Goal: Check status: Check status

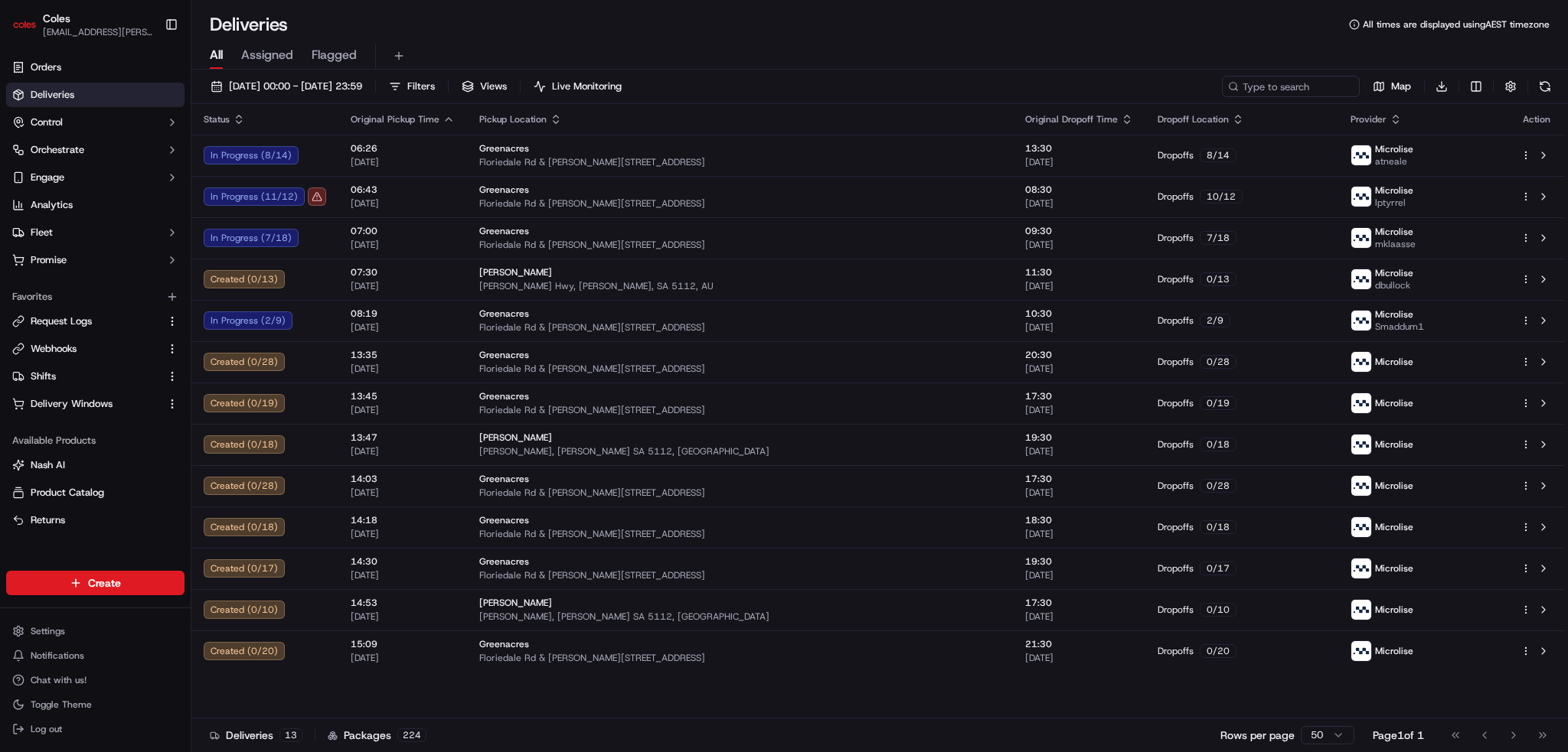
click at [1290, 70] on div "[DATE] 00:00 - [DATE] 23:59 Filters Views Live Monitoring Map Download Status O…" at bounding box center [880, 412] width 1377 height 685
click at [1283, 92] on input at bounding box center [1267, 86] width 184 height 21
paste input "231418211"
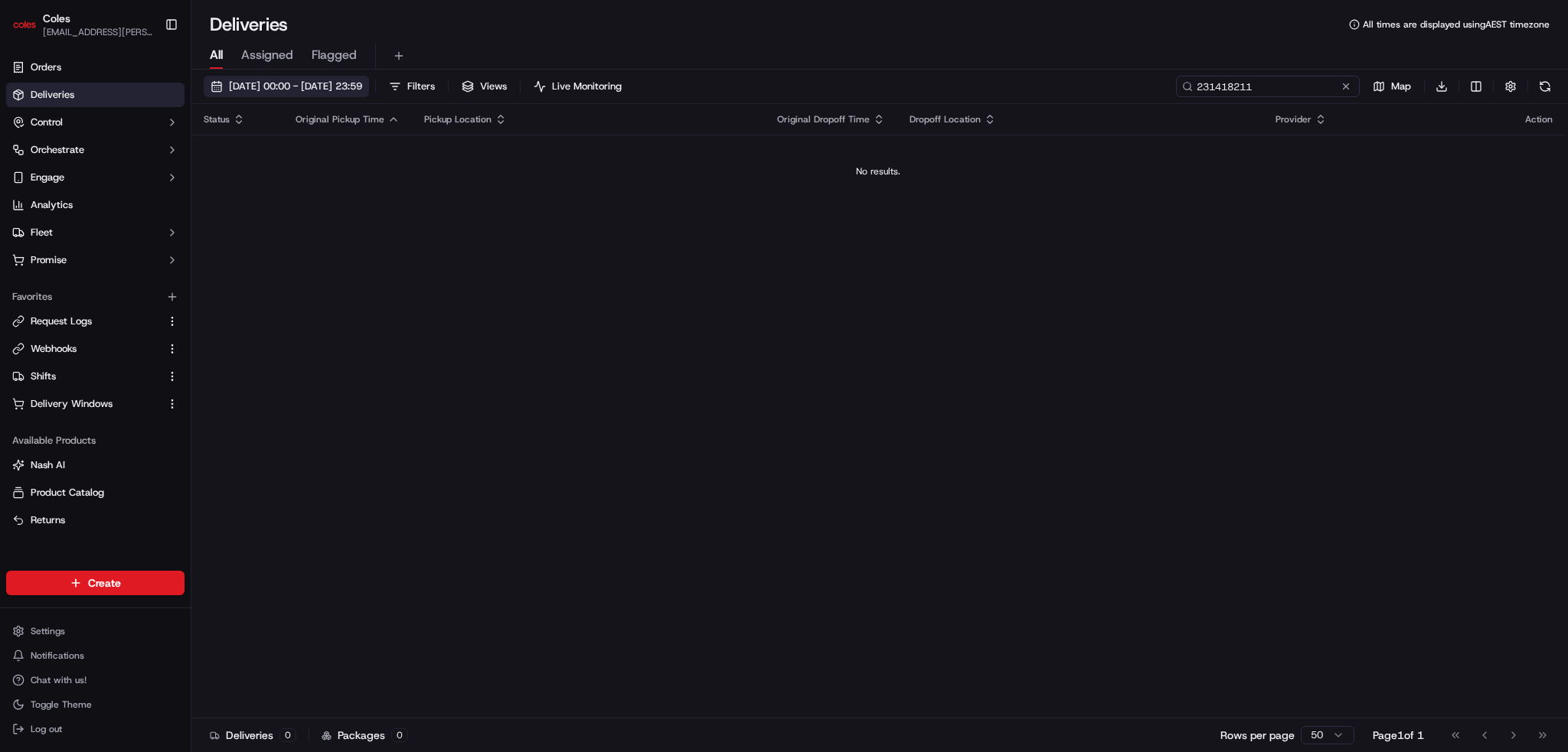
type input "231418211"
click at [326, 90] on span "[DATE] 00:00 - [DATE] 23:59" at bounding box center [295, 86] width 133 height 14
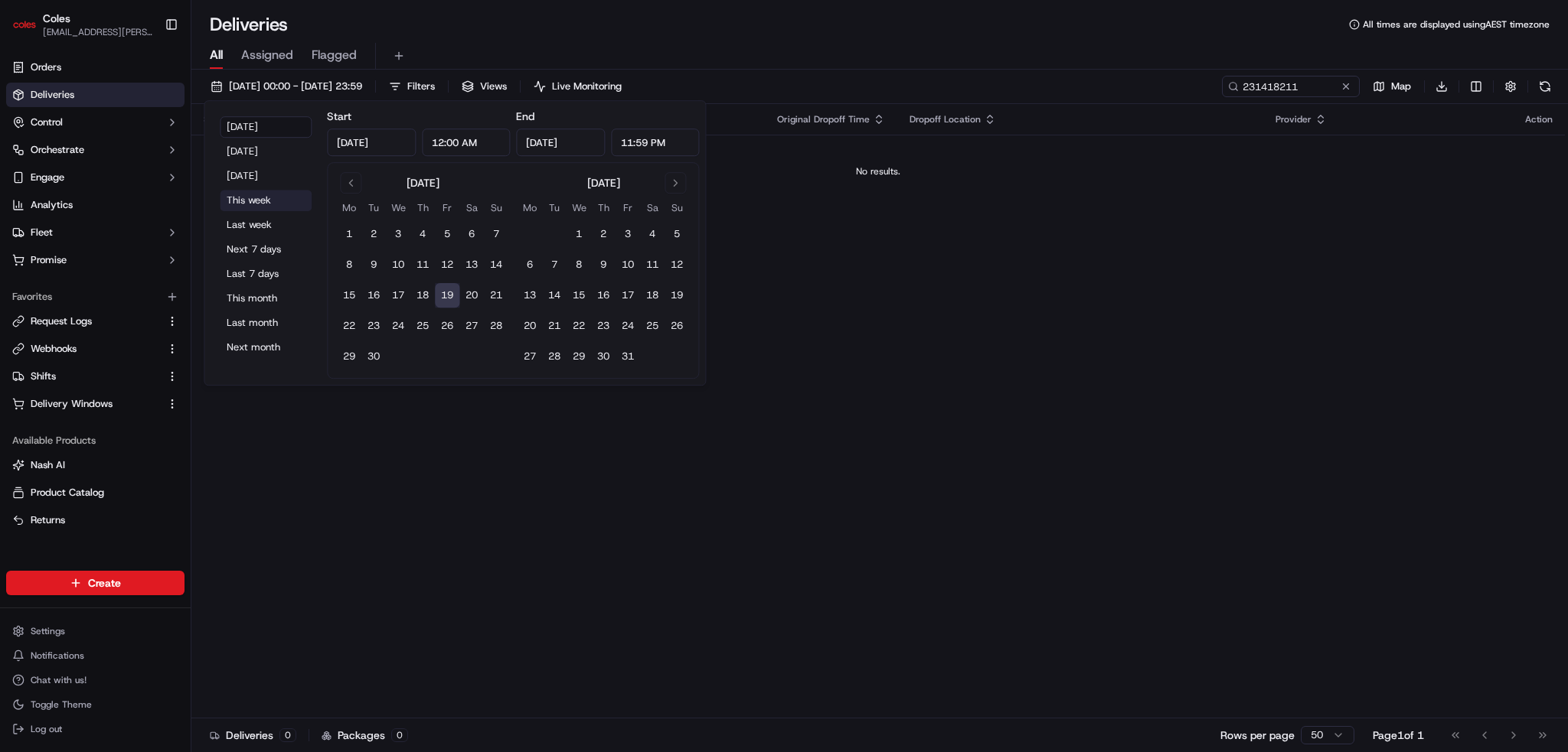
click at [266, 198] on button "This week" at bounding box center [266, 200] width 92 height 21
type input "[DATE]"
click at [269, 228] on button "Last week" at bounding box center [266, 224] width 92 height 21
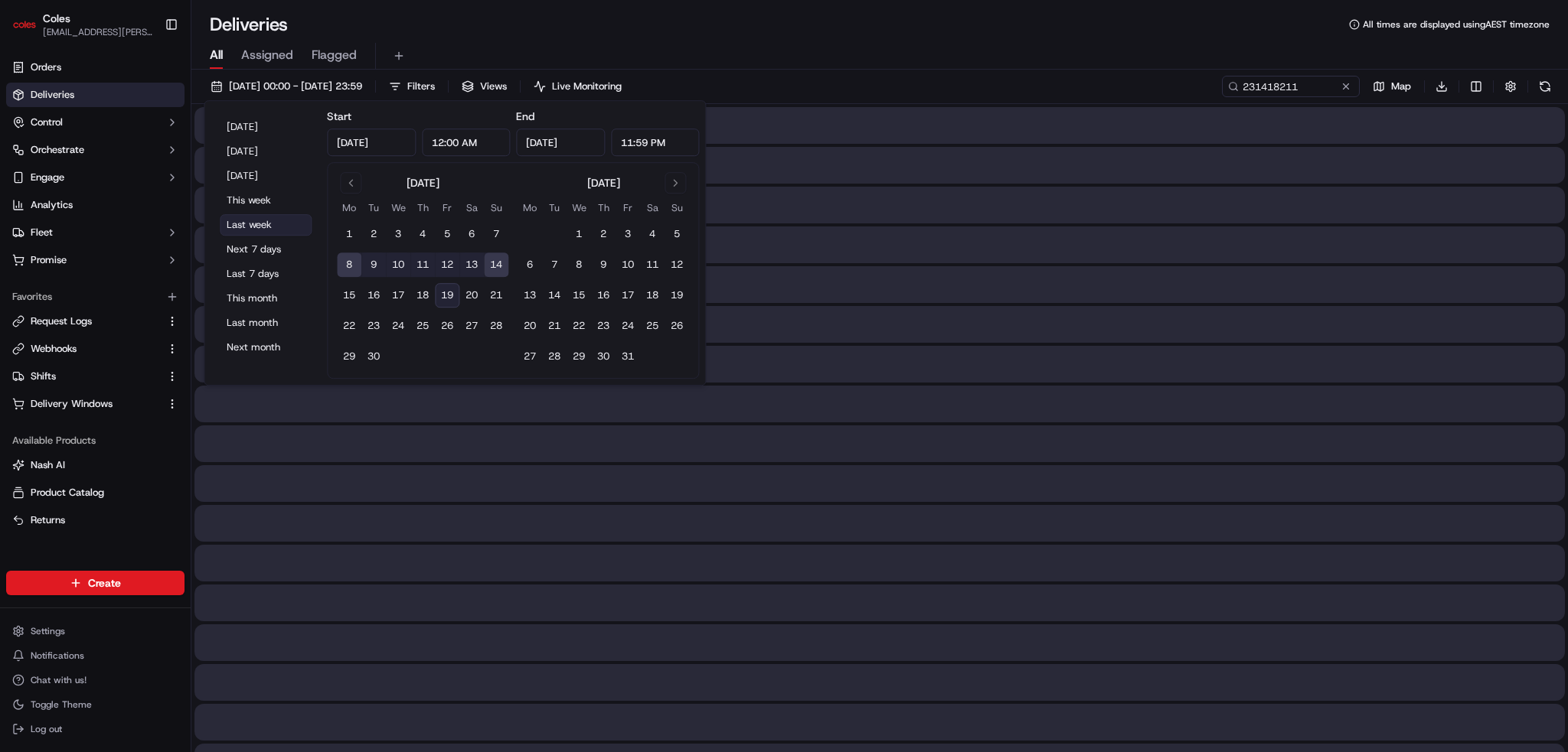
type input "[DATE]"
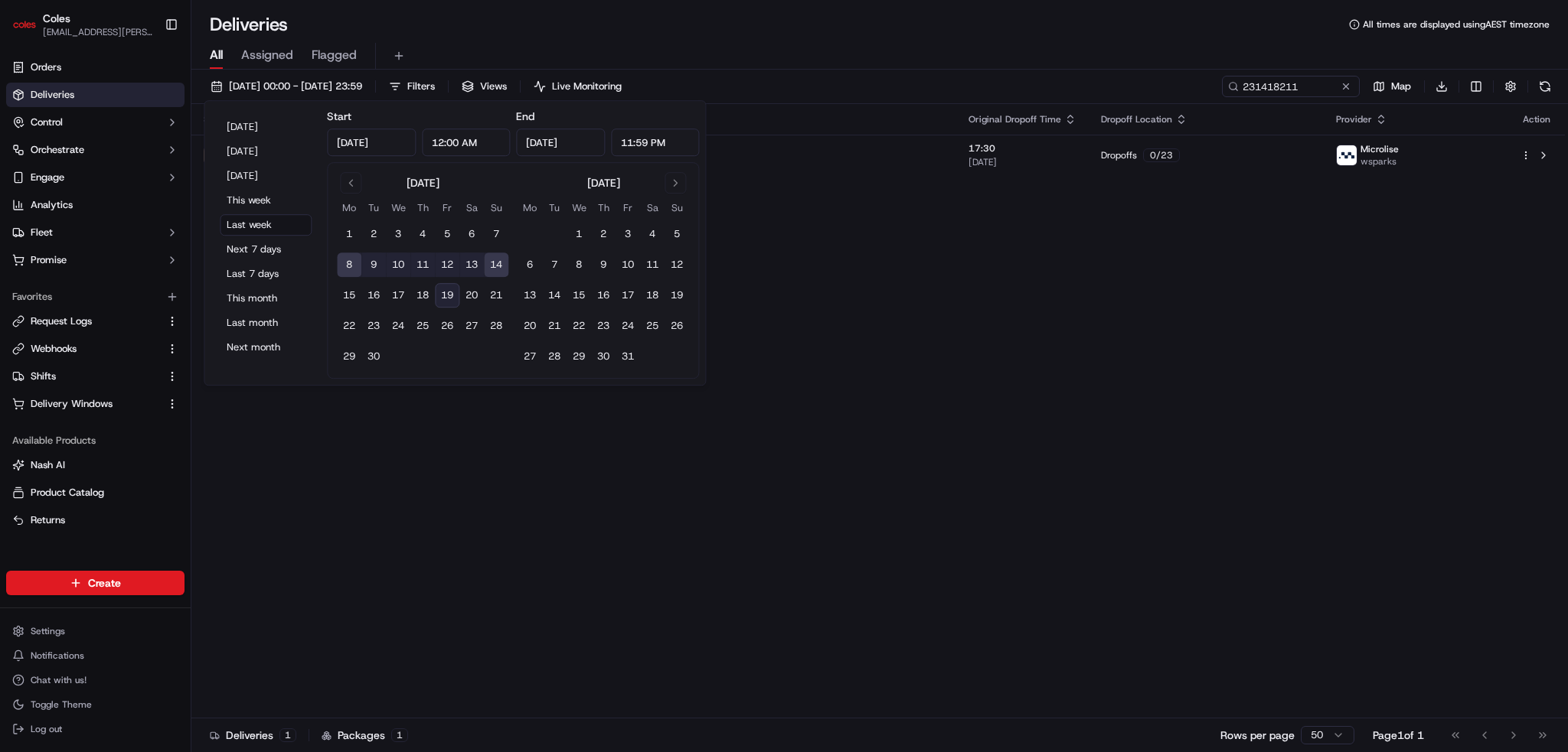
click at [785, 58] on div "All Assigned Flagged" at bounding box center [880, 55] width 1377 height 26
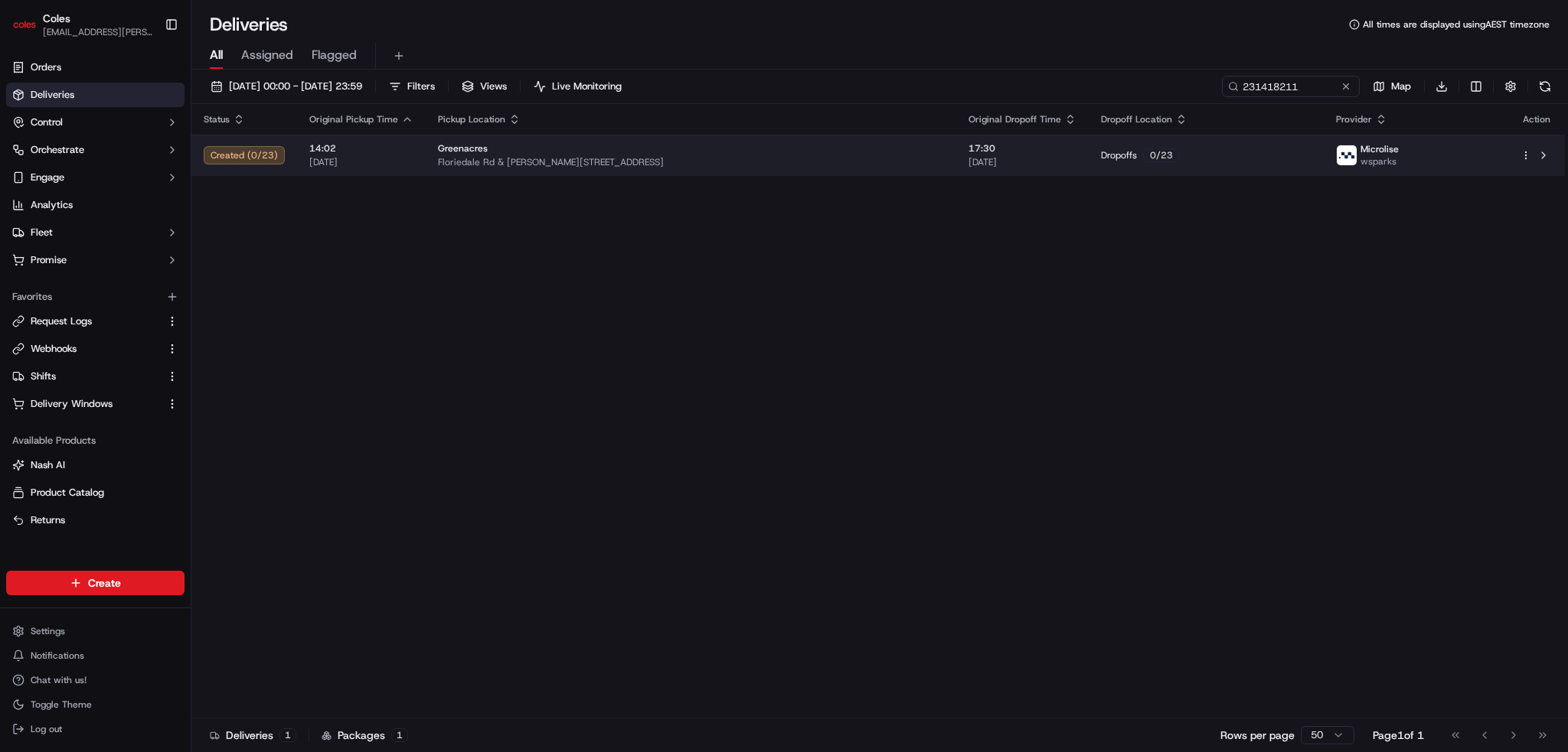
click at [683, 148] on div "Greenacres" at bounding box center [691, 149] width 506 height 12
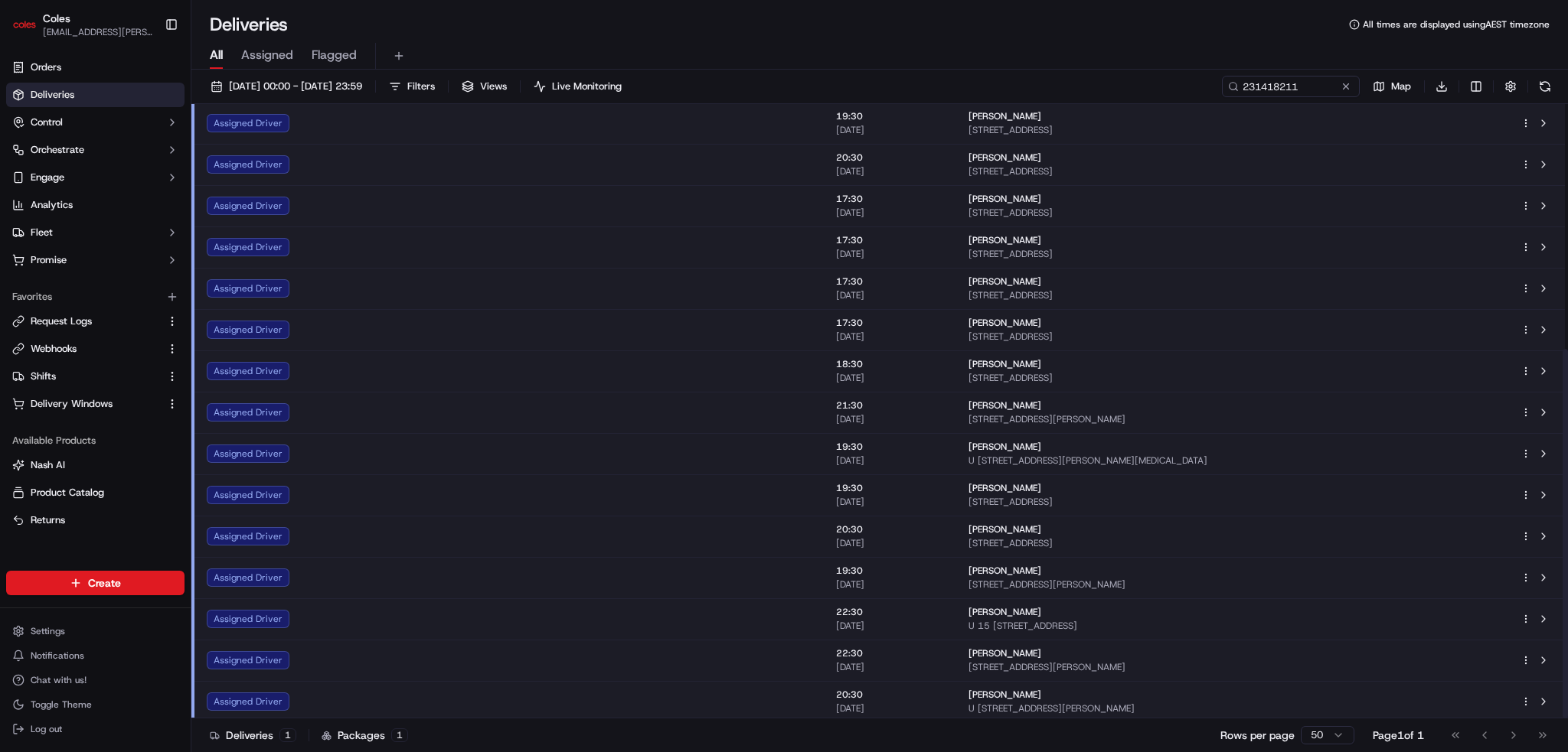
scroll to position [407, 0]
